Goal: Transaction & Acquisition: Purchase product/service

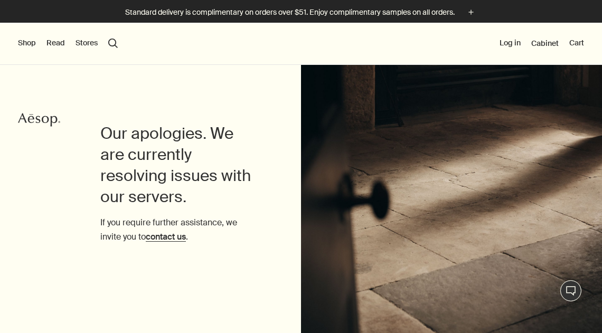
click at [25, 45] on button "Shop" at bounding box center [27, 43] width 18 height 11
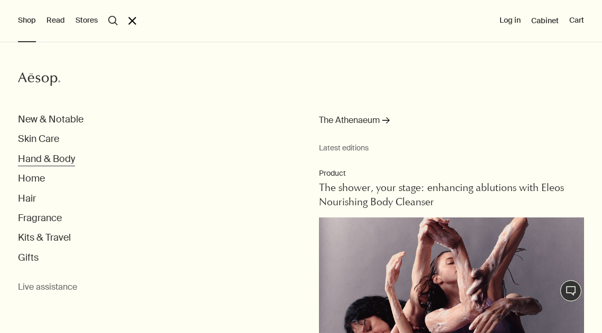
click at [49, 161] on button "Hand & Body" at bounding box center [46, 159] width 57 height 12
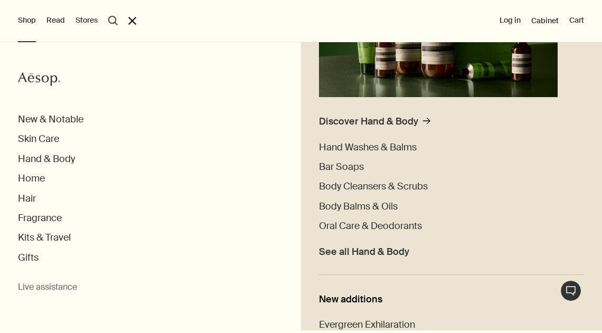
scroll to position [205, 0]
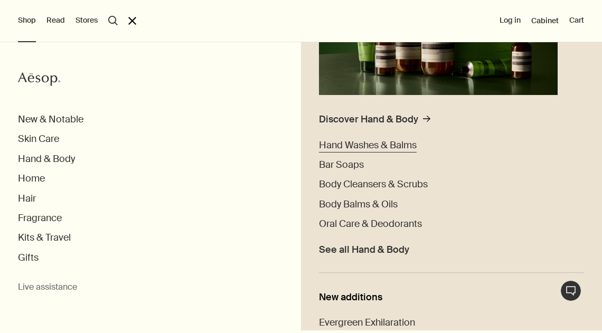
click at [374, 144] on span "Hand Washes & Balms" at bounding box center [368, 145] width 98 height 13
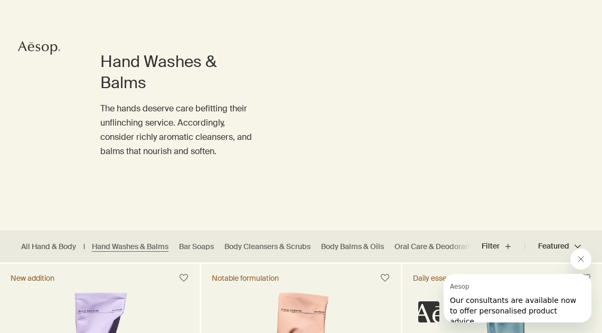
scroll to position [87, 0]
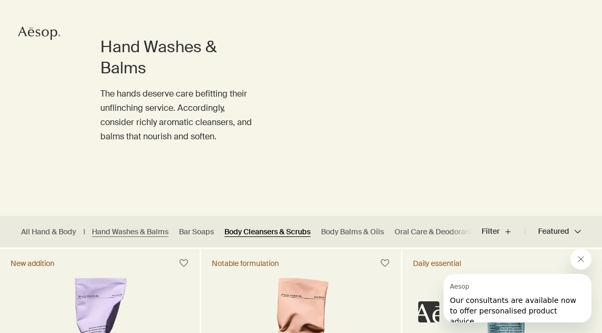
click at [263, 229] on link "Body Cleansers & Scrubs" at bounding box center [267, 232] width 86 height 10
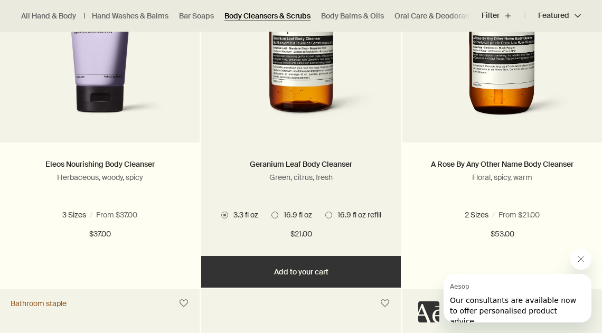
scroll to position [422, 0]
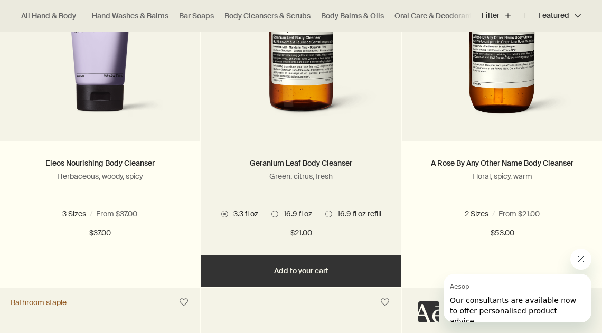
click at [276, 212] on span at bounding box center [274, 214] width 7 height 7
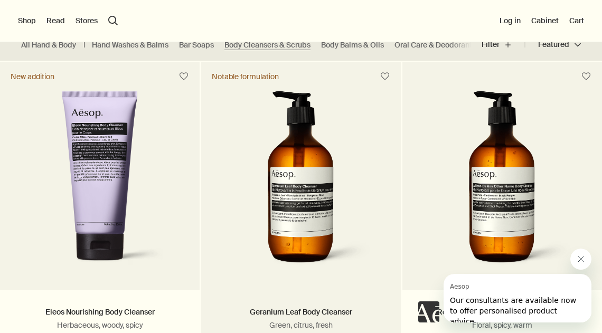
scroll to position [0, 0]
